Goal: Navigation & Orientation: Find specific page/section

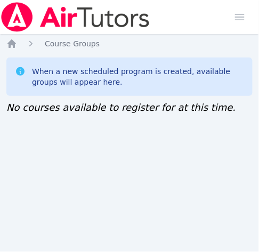
click at [10, 131] on div "Home Sessions Study Groups Students Messages Open user menu Jennifer (Jen) Grub…" at bounding box center [129, 126] width 259 height 252
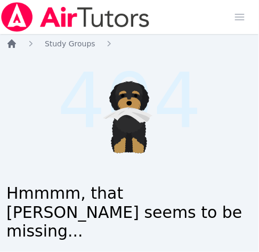
click at [16, 48] on icon "Breadcrumb" at bounding box center [11, 43] width 11 height 11
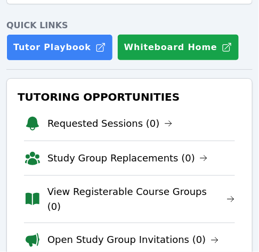
scroll to position [152, 0]
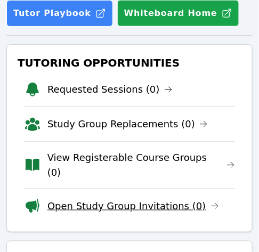
click at [143, 199] on link "Open Study Group Invitations (0)" at bounding box center [133, 206] width 172 height 15
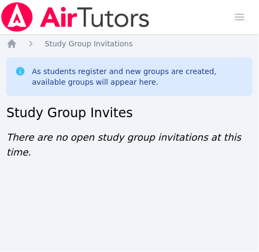
click at [119, 44] on div "Home Study Group Invitations As students register and new groups are created, a…" at bounding box center [129, 99] width 247 height 122
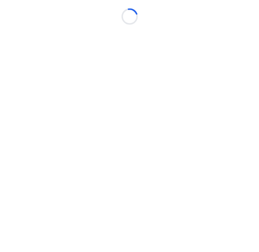
scroll to position [7, 0]
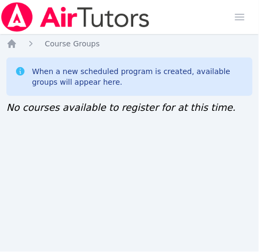
click at [6, 138] on div "Home Sessions Study Groups Students Messages Open user menu Jennifer (Jen) Grub…" at bounding box center [129, 126] width 259 height 252
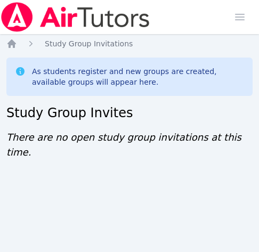
scroll to position [7, 0]
click at [10, 152] on div "Home Sessions Study Groups Students Messages Open user menu [PERSON_NAME] ([PER…" at bounding box center [129, 126] width 259 height 252
